Goal: Find specific page/section: Find specific page/section

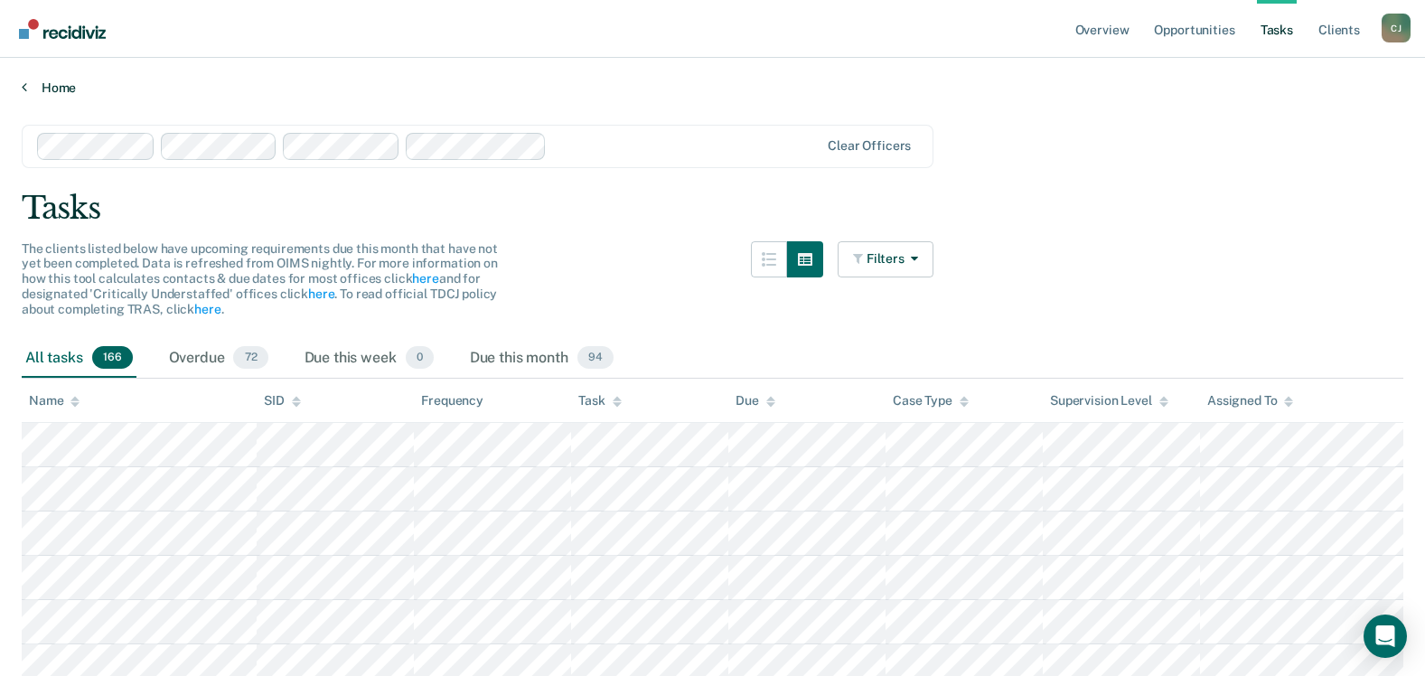
click at [60, 91] on link "Home" at bounding box center [712, 88] width 1381 height 16
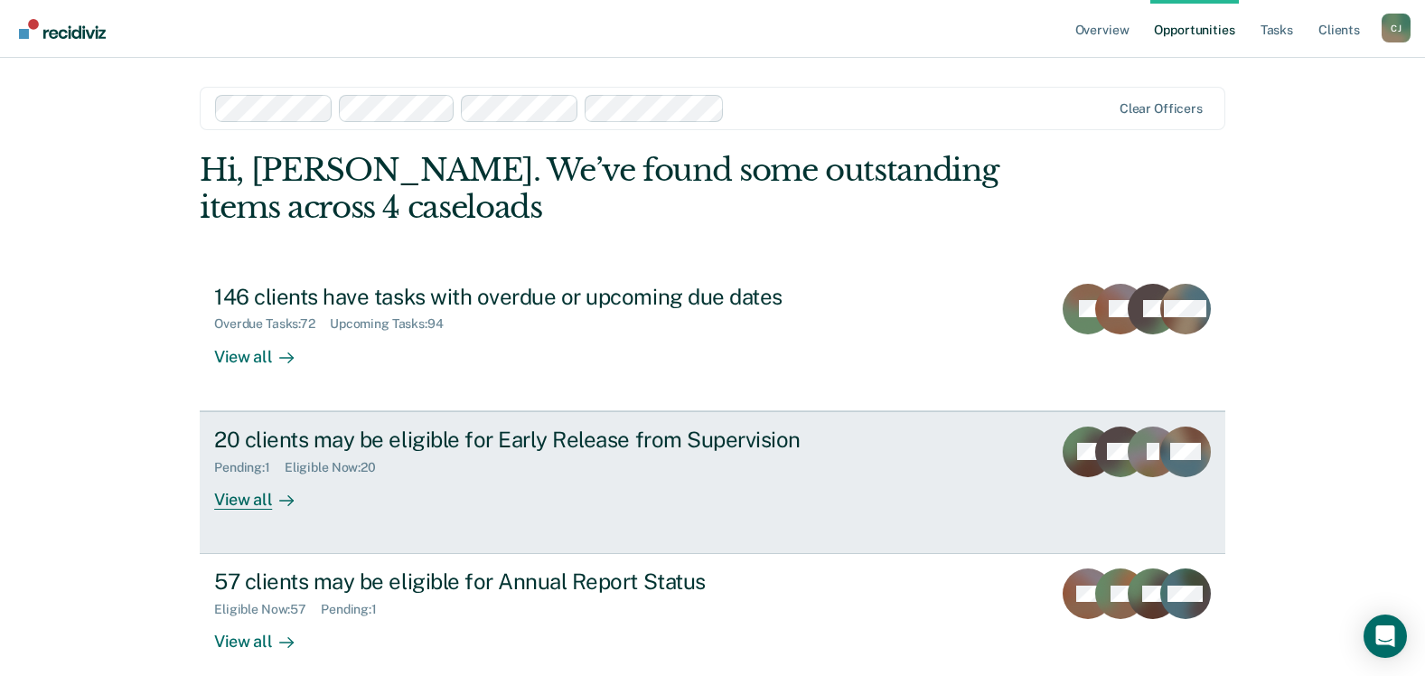
click at [244, 503] on div "View all" at bounding box center [264, 491] width 101 height 35
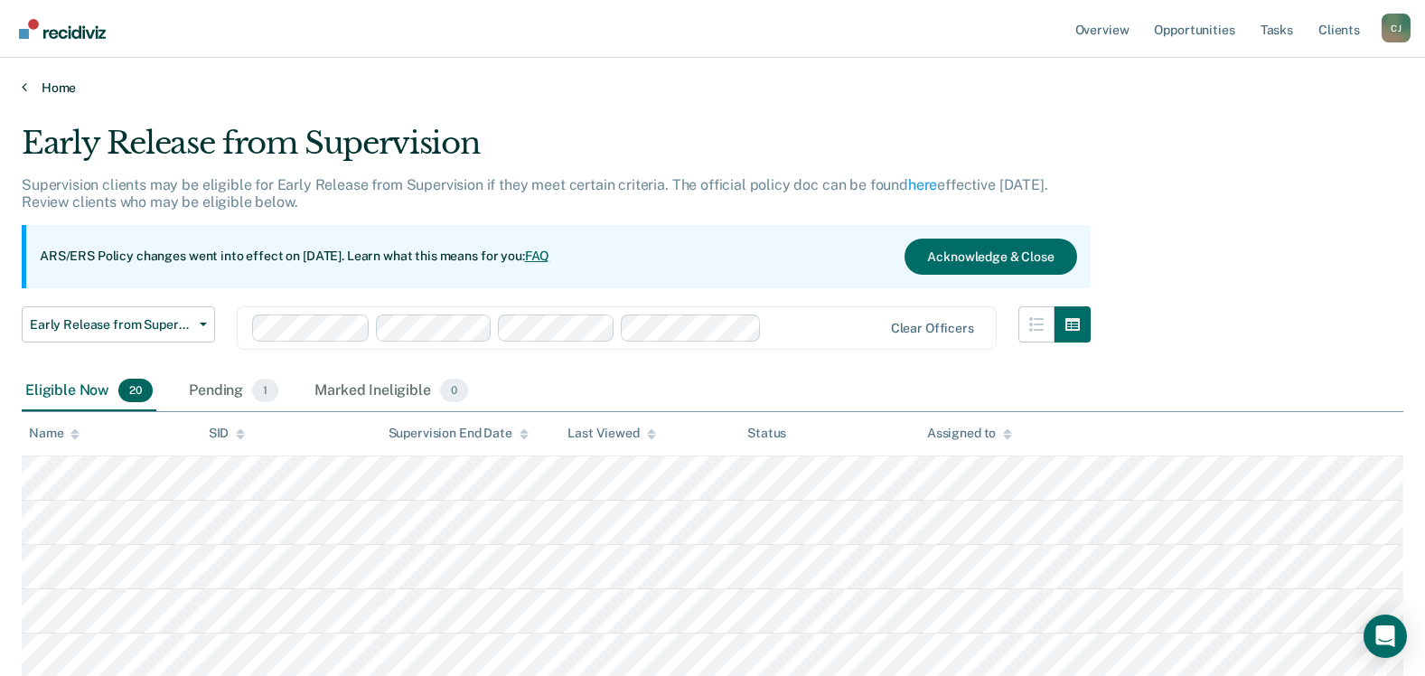
click at [48, 89] on link "Home" at bounding box center [712, 88] width 1381 height 16
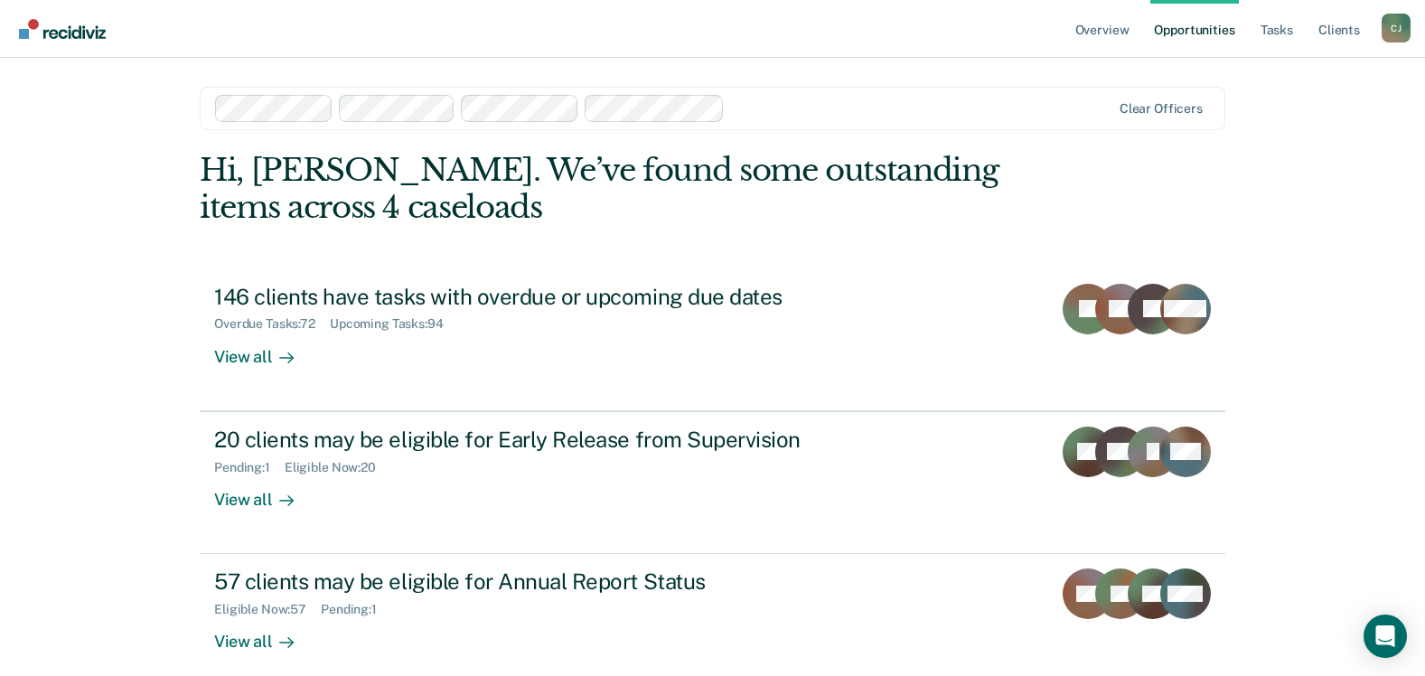
scroll to position [90, 0]
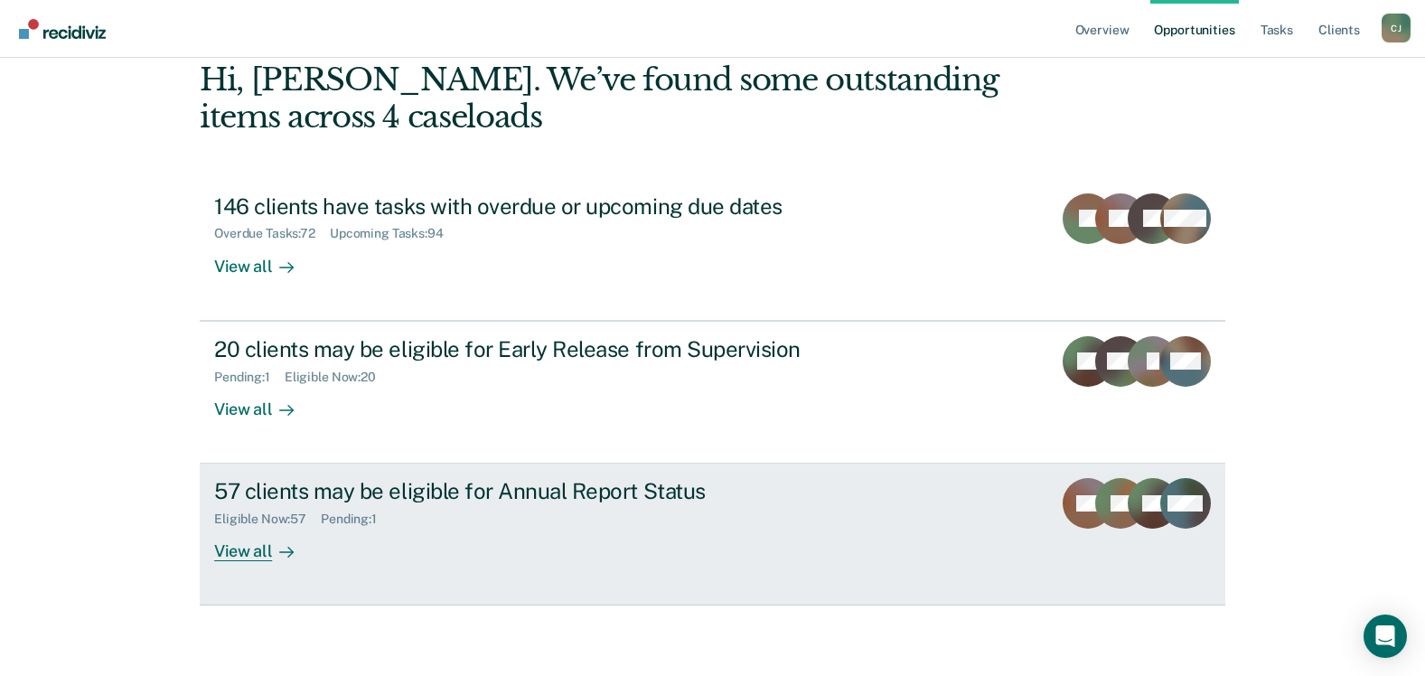
click at [248, 554] on div "View all" at bounding box center [264, 544] width 101 height 35
